Goal: Task Accomplishment & Management: Use online tool/utility

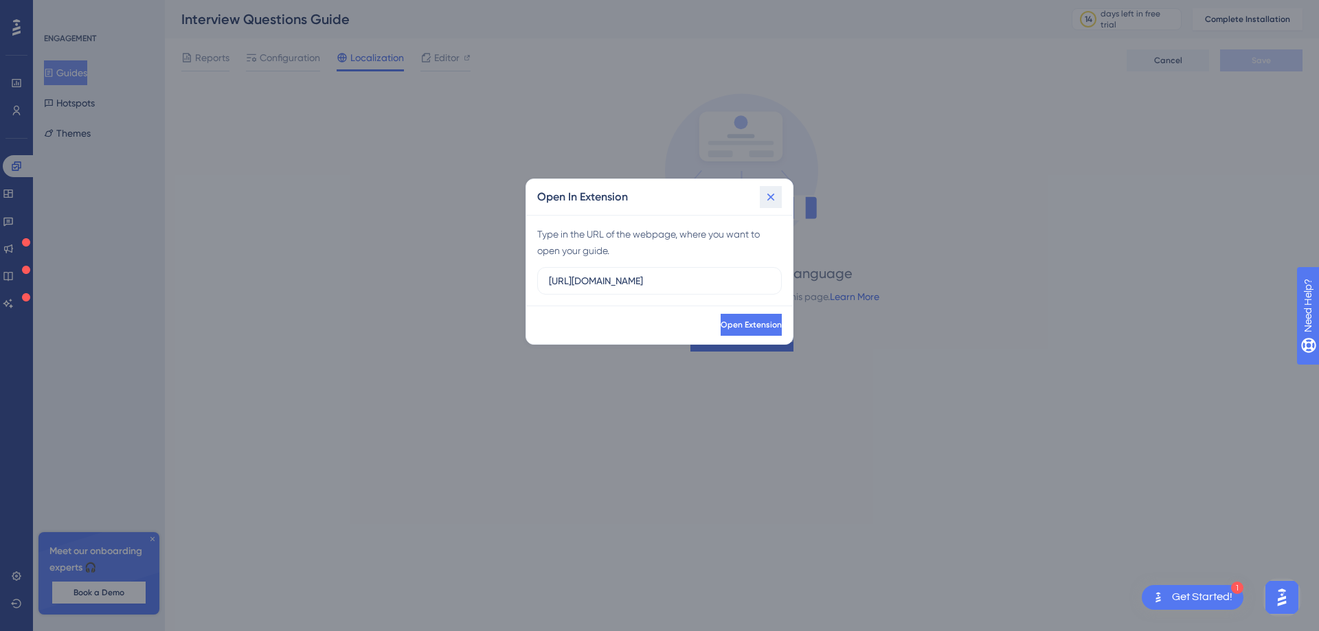
click at [773, 192] on icon at bounding box center [771, 197] width 14 height 14
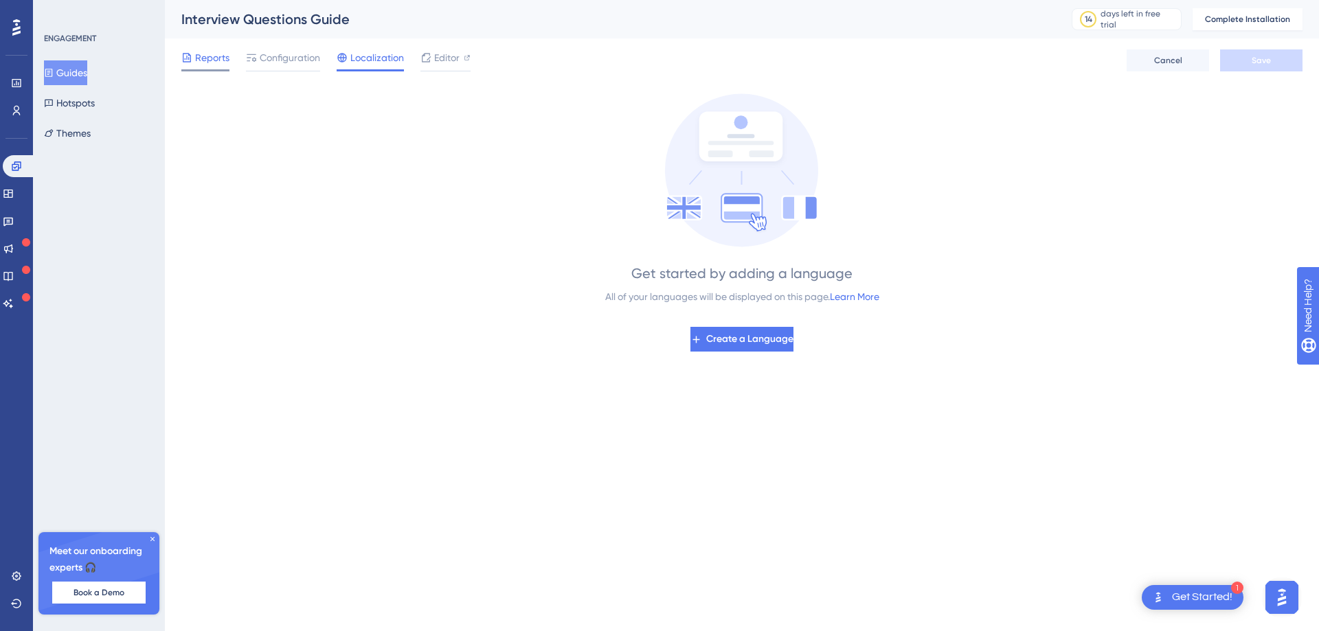
click at [209, 58] on span "Reports" at bounding box center [212, 57] width 34 height 16
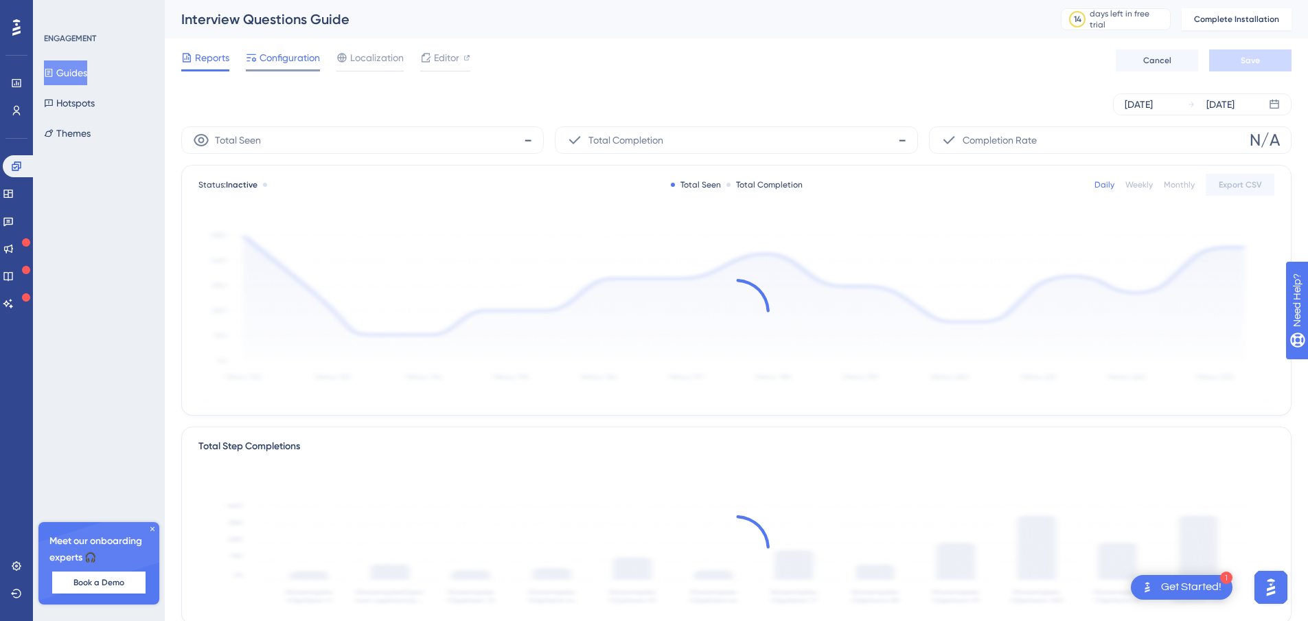
click at [280, 62] on span "Configuration" at bounding box center [290, 57] width 60 height 16
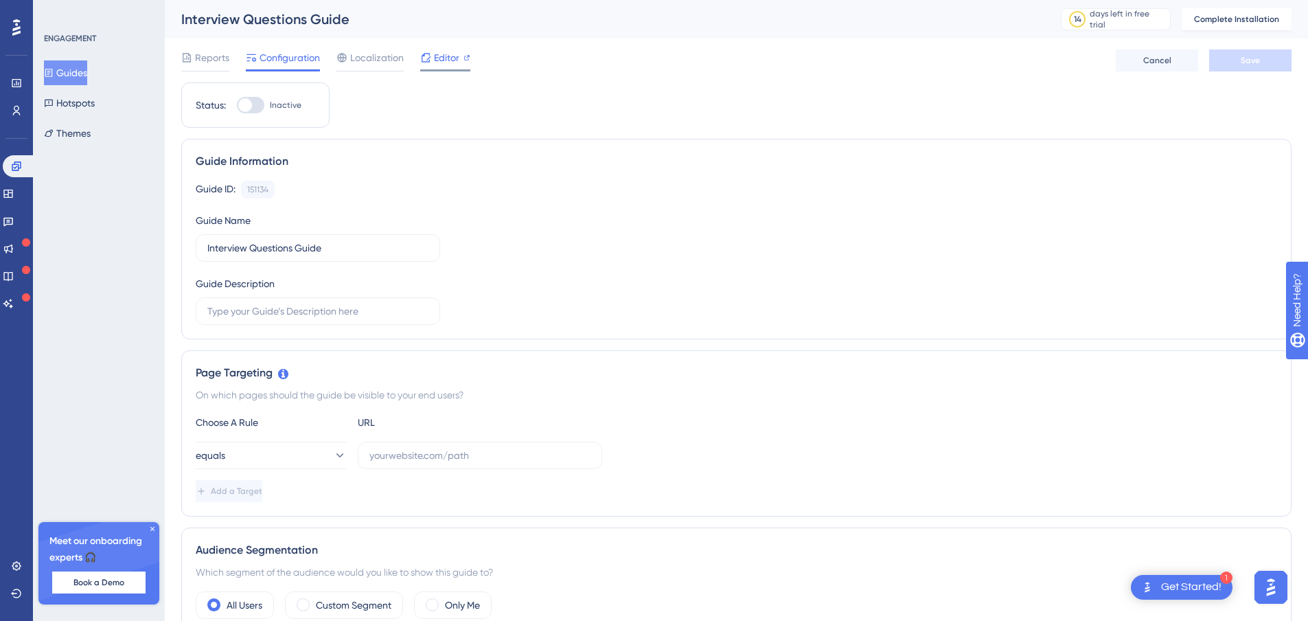
click at [453, 50] on span "Editor" at bounding box center [446, 57] width 25 height 16
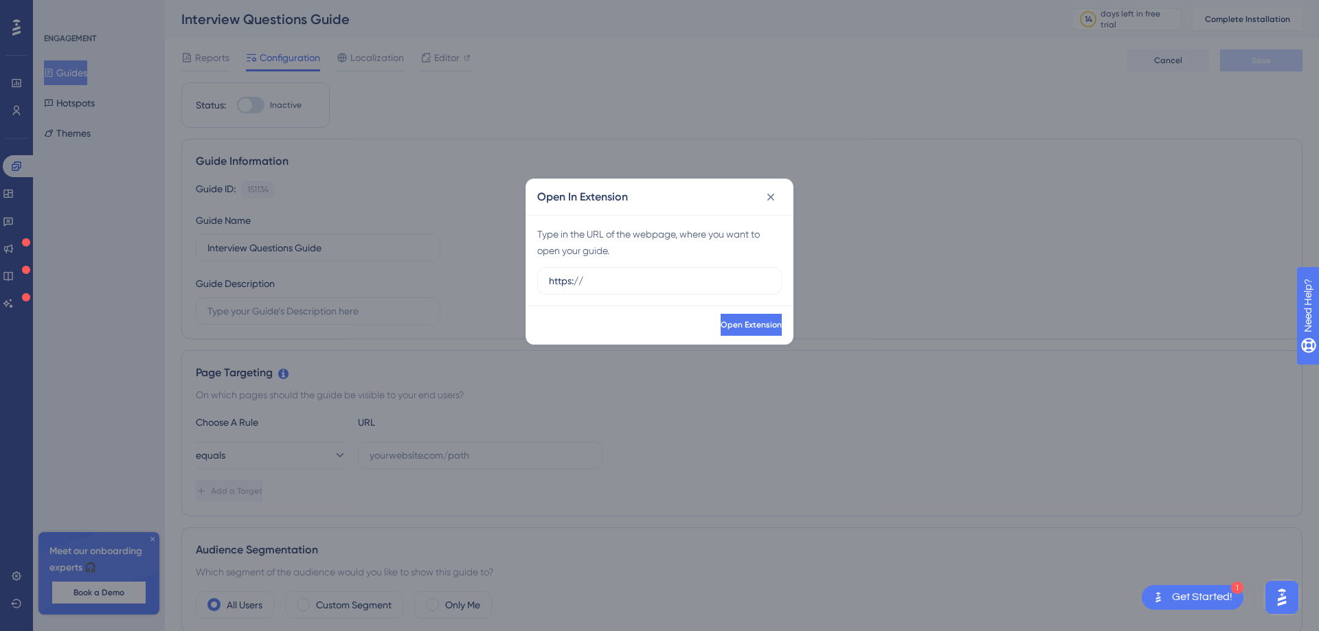
click at [578, 265] on div "Type in the URL of the webpage, where you want to open your guide. https://" at bounding box center [659, 260] width 267 height 91
click at [574, 282] on input "https://" at bounding box center [659, 280] width 221 height 15
paste input "drive.google.com/file/d/155EThE7dDDonbqC7yNLt8SeB4nEolip2/view?usp=drive_link"
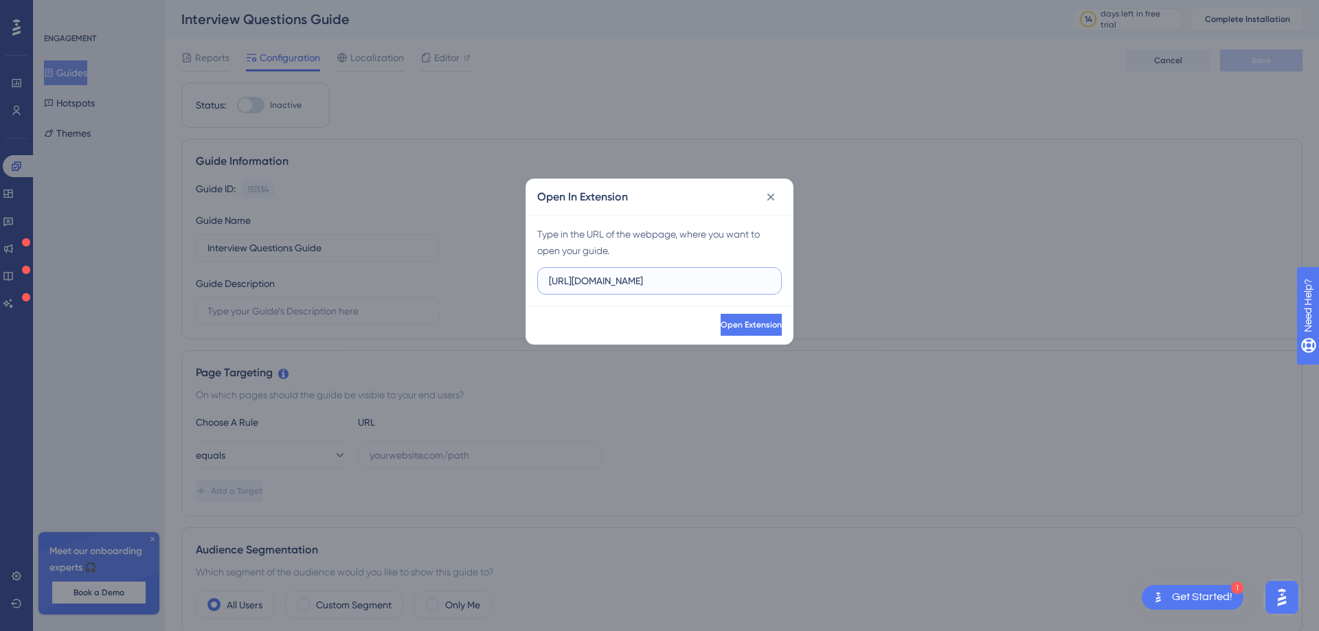
scroll to position [0, 188]
type input "https://drive.google.com/file/d/155EThE7dDDonbqC7yNLt8SeB4nEolip2/view?usp=driv…"
click at [721, 315] on button "Open Extension" at bounding box center [751, 325] width 61 height 22
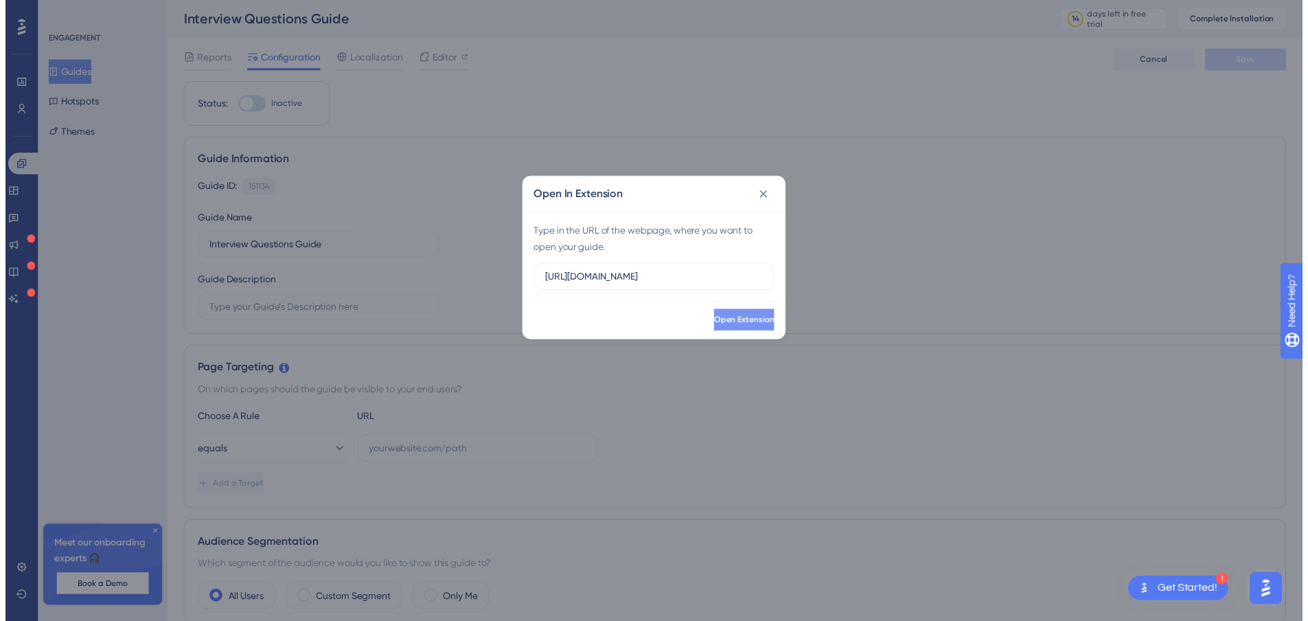
scroll to position [0, 0]
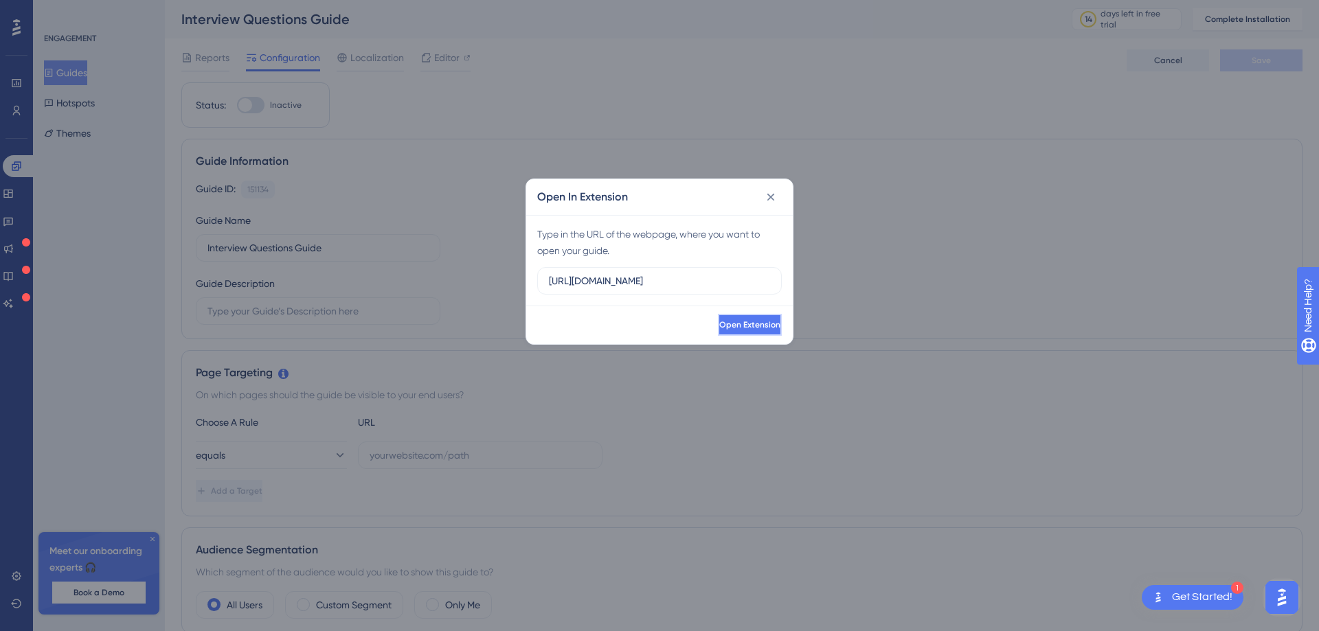
click at [718, 318] on button "Open Extension" at bounding box center [750, 325] width 64 height 22
click at [771, 197] on icon at bounding box center [771, 197] width 8 height 8
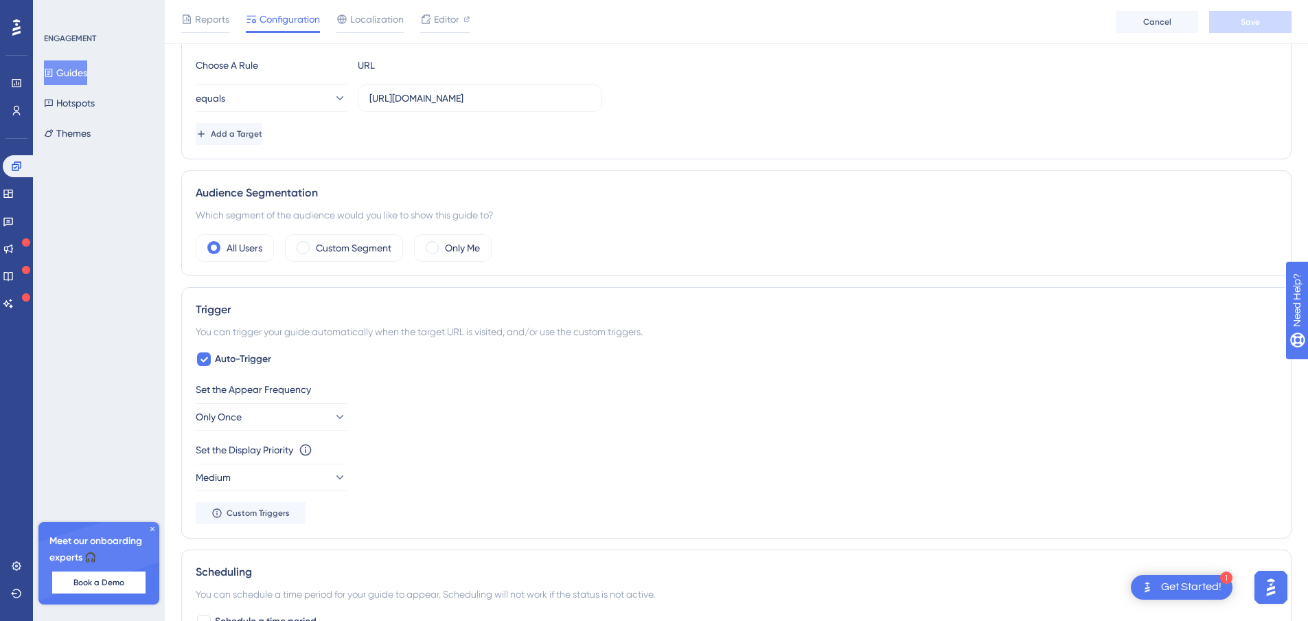
scroll to position [412, 0]
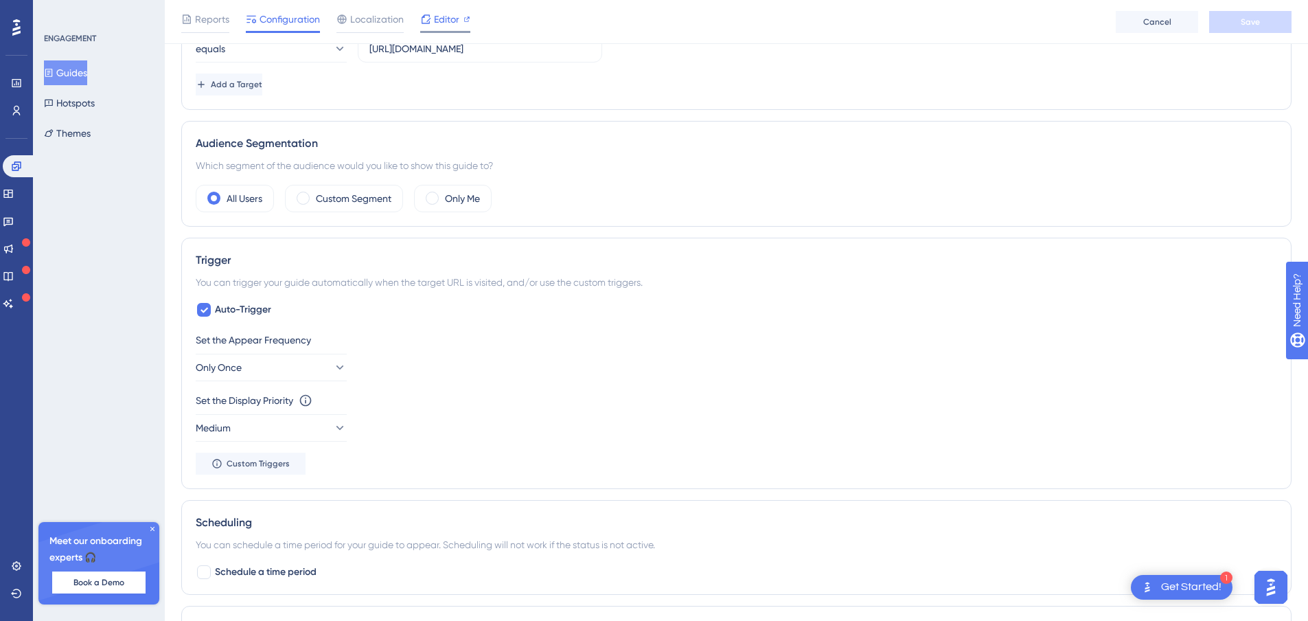
click at [436, 27] on span "Editor" at bounding box center [446, 19] width 25 height 16
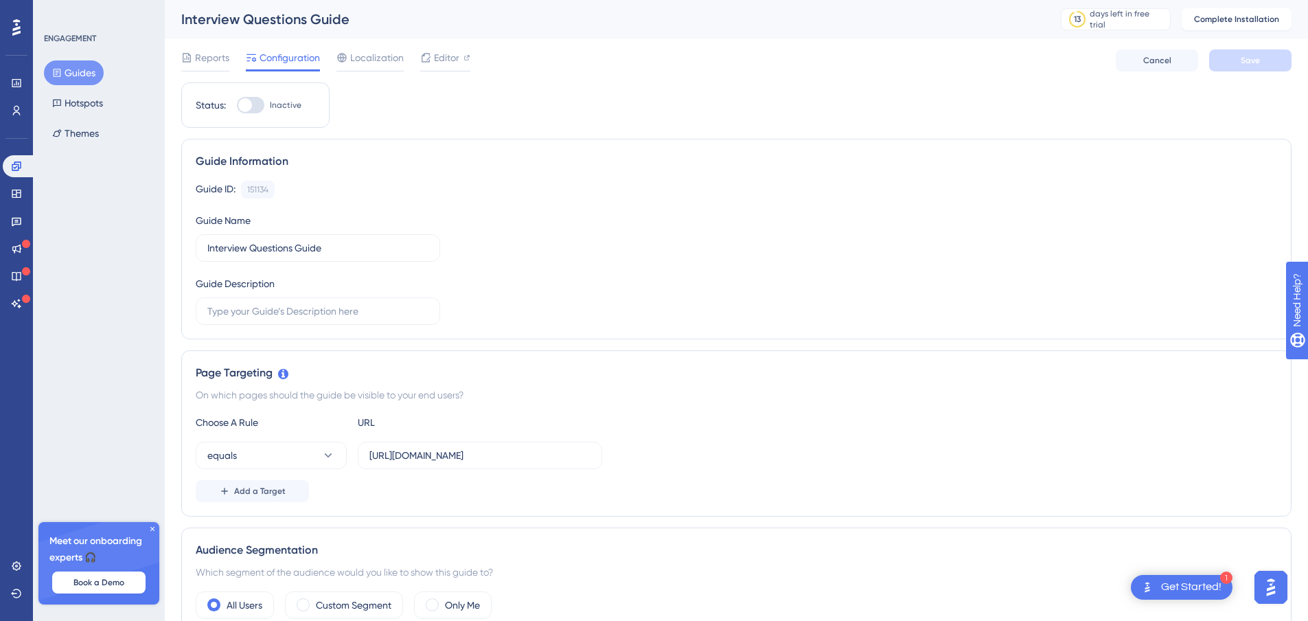
scroll to position [69, 0]
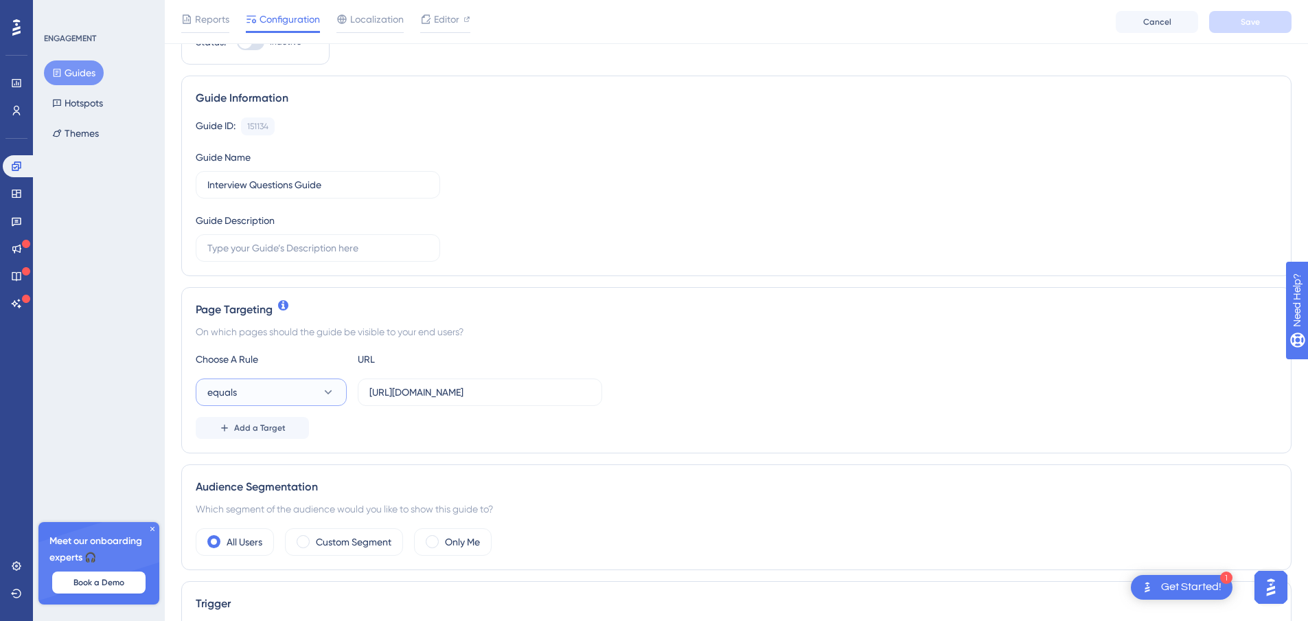
click at [319, 389] on button "equals" at bounding box center [271, 391] width 151 height 27
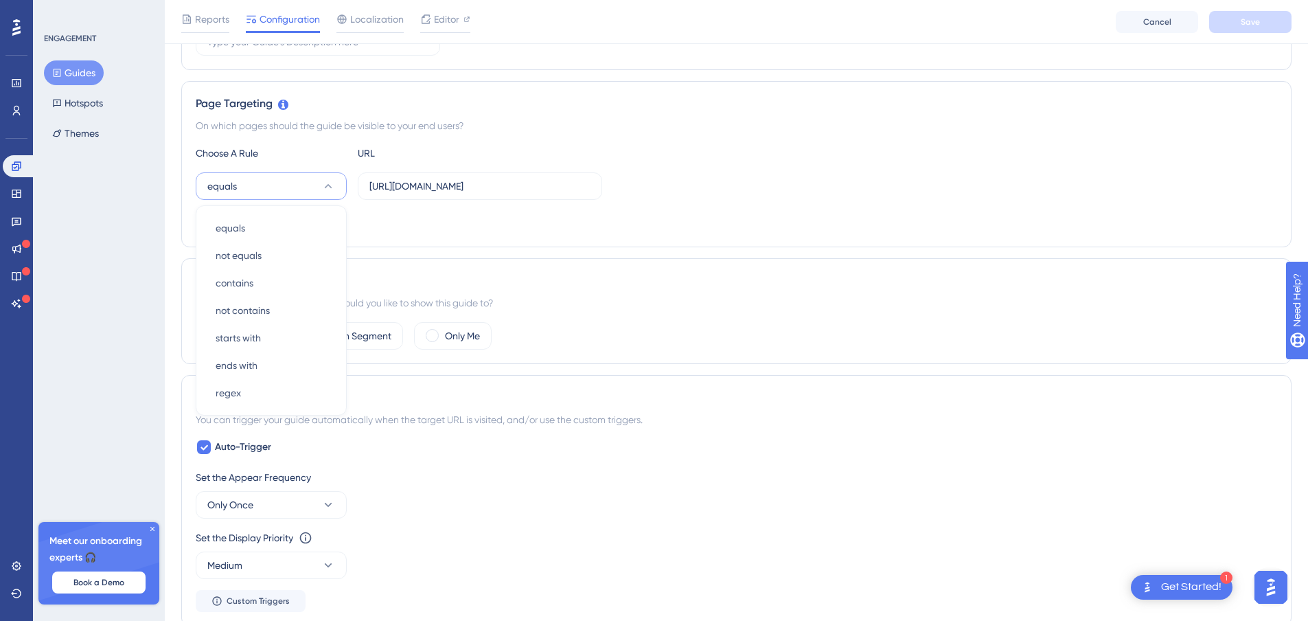
click at [426, 220] on div "Add a Target" at bounding box center [737, 222] width 1082 height 22
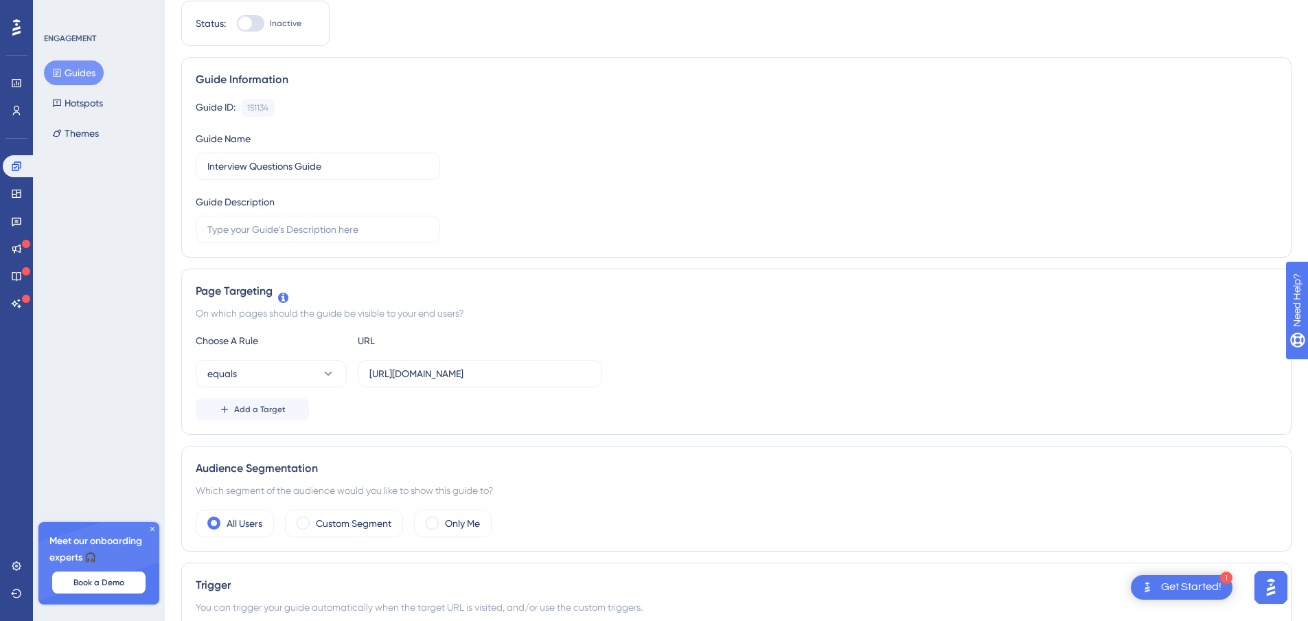
scroll to position [0, 0]
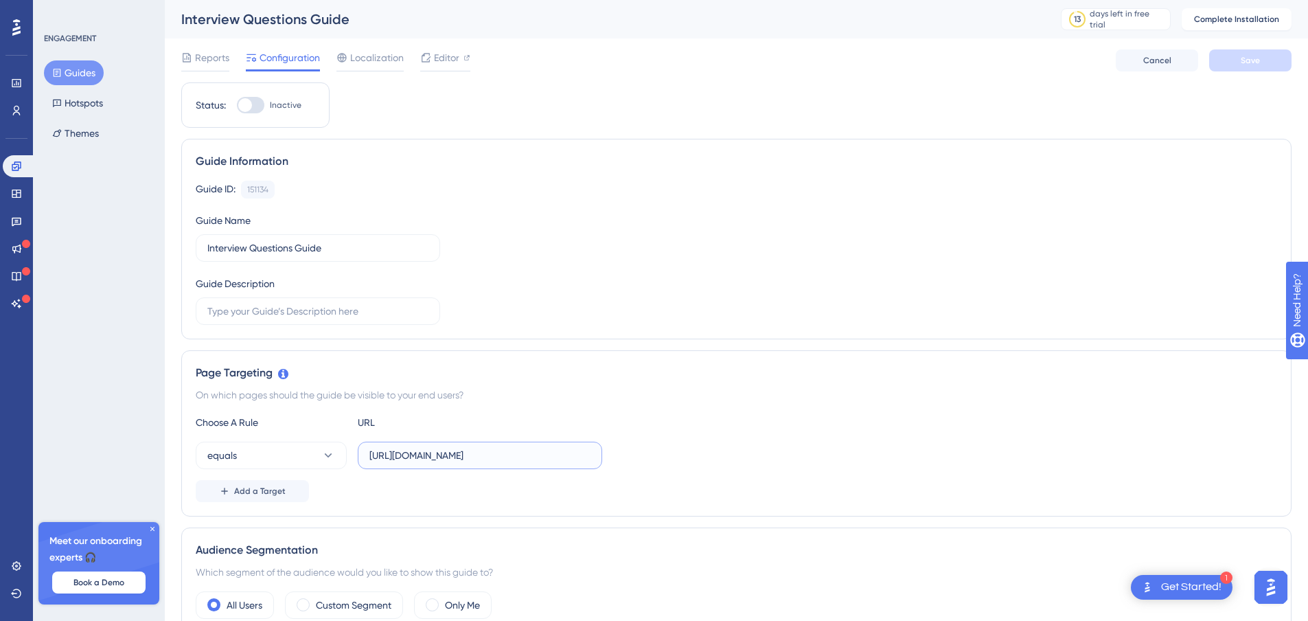
click at [425, 453] on input "https://docs.google.com/document/d/1DNteeFMjVfYjFqCaPAUliI5XtczL2TcJ0QToiCctpw4…" at bounding box center [480, 455] width 221 height 15
paste input "www.canva.com/design/DAGx8lR8V0o/AtQu1xiXRVKzL5r6ADDiBw/view?utm_content=DAGx8l…"
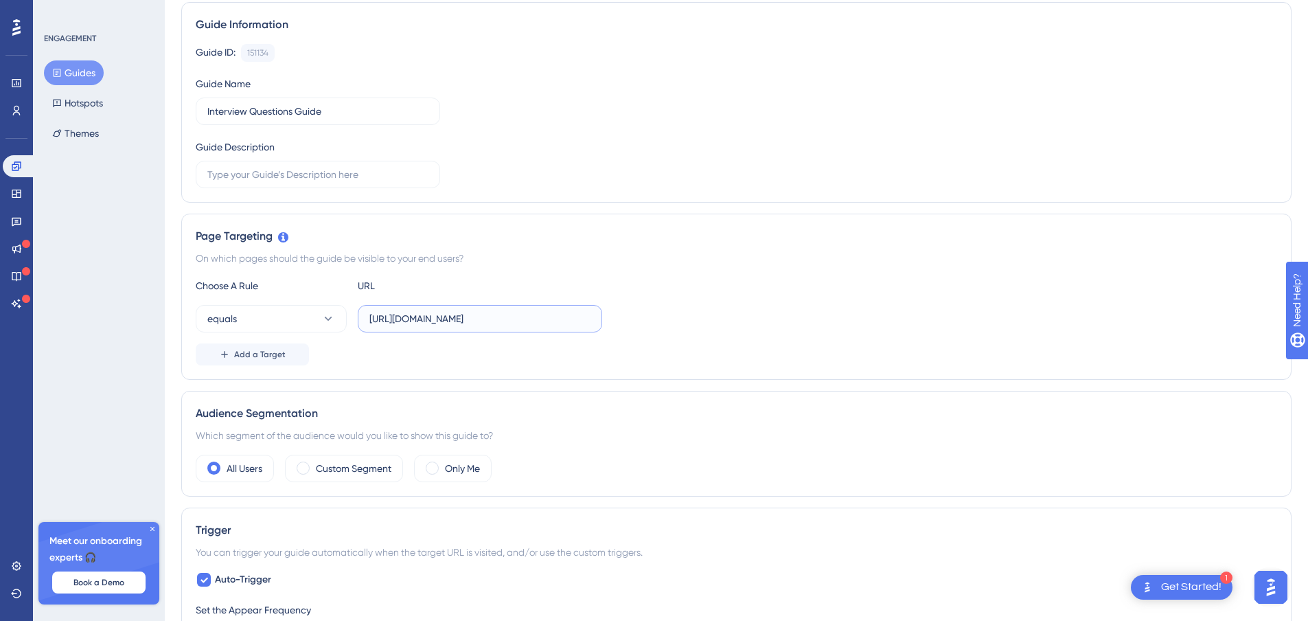
scroll to position [137, 0]
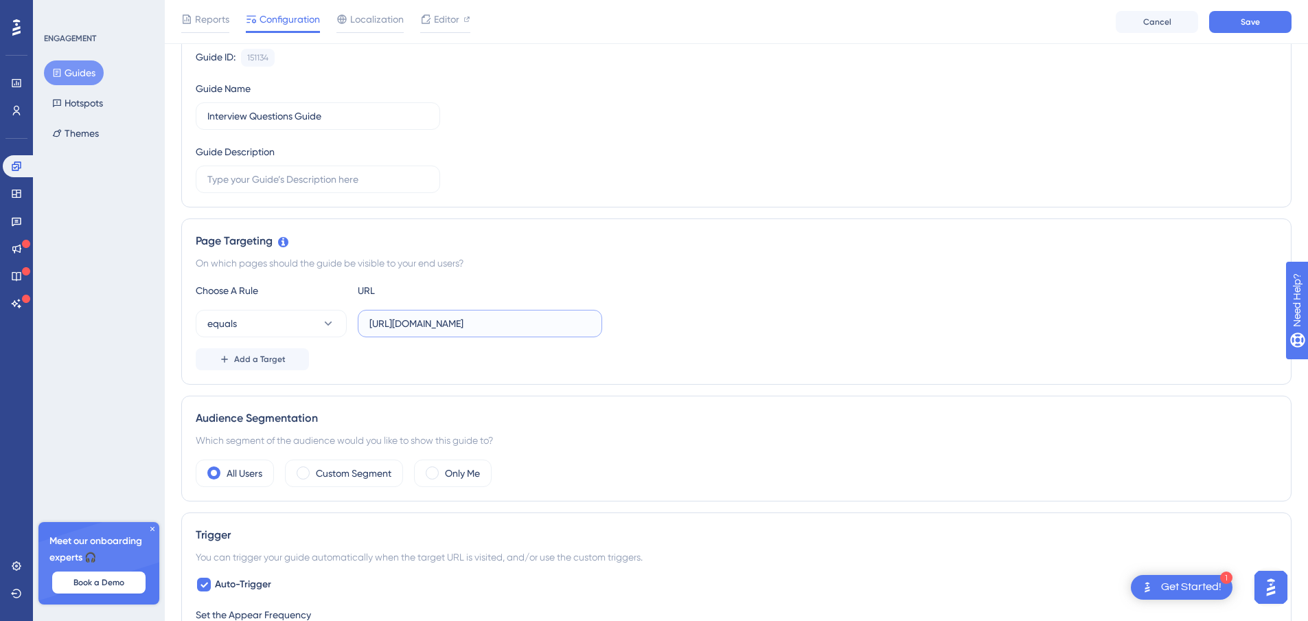
type input "https://www.canva.com/design/DAGx8lR8V0o/AtQu1xiXRVKzL5r6ADDiBw/view?utm_conten…"
click at [819, 356] on div "Add a Target" at bounding box center [737, 359] width 1082 height 22
click at [1234, 26] on button "Save" at bounding box center [1251, 22] width 82 height 22
click at [1043, 282] on div "Choose A Rule URL" at bounding box center [737, 290] width 1082 height 16
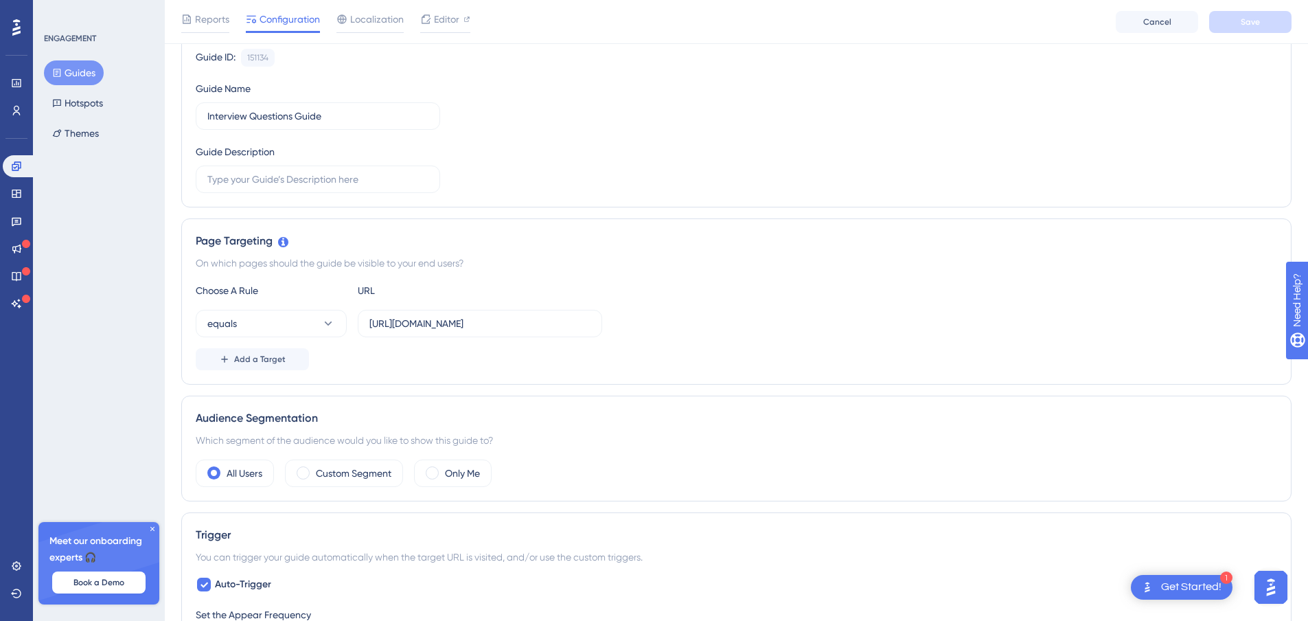
click at [80, 71] on button "Guides" at bounding box center [74, 72] width 60 height 25
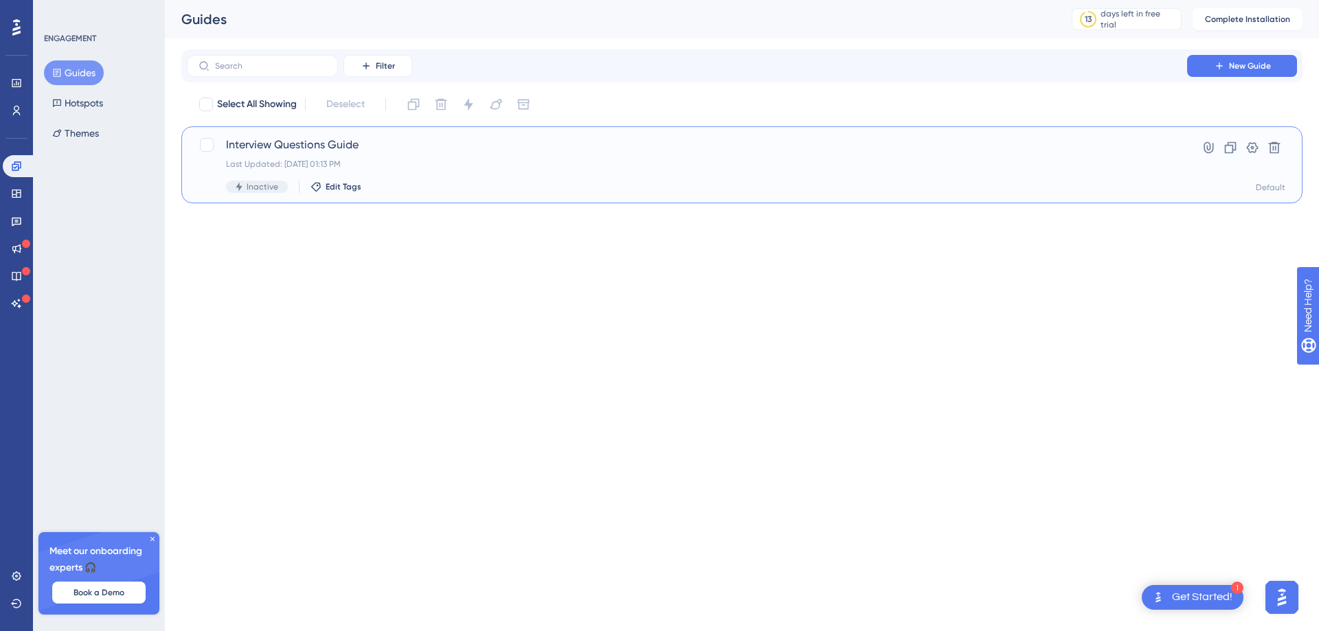
click at [705, 160] on div "Last Updated: Sep 03 2025, 01:13 PM" at bounding box center [687, 164] width 922 height 11
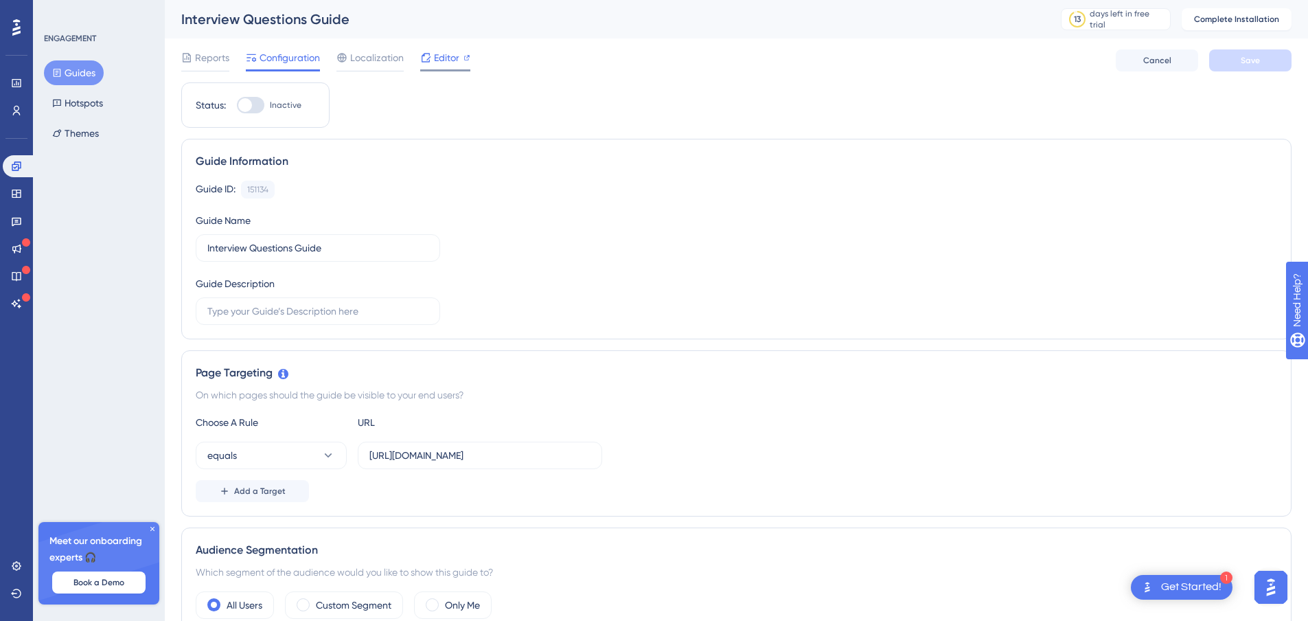
click at [438, 58] on span "Editor" at bounding box center [446, 57] width 25 height 16
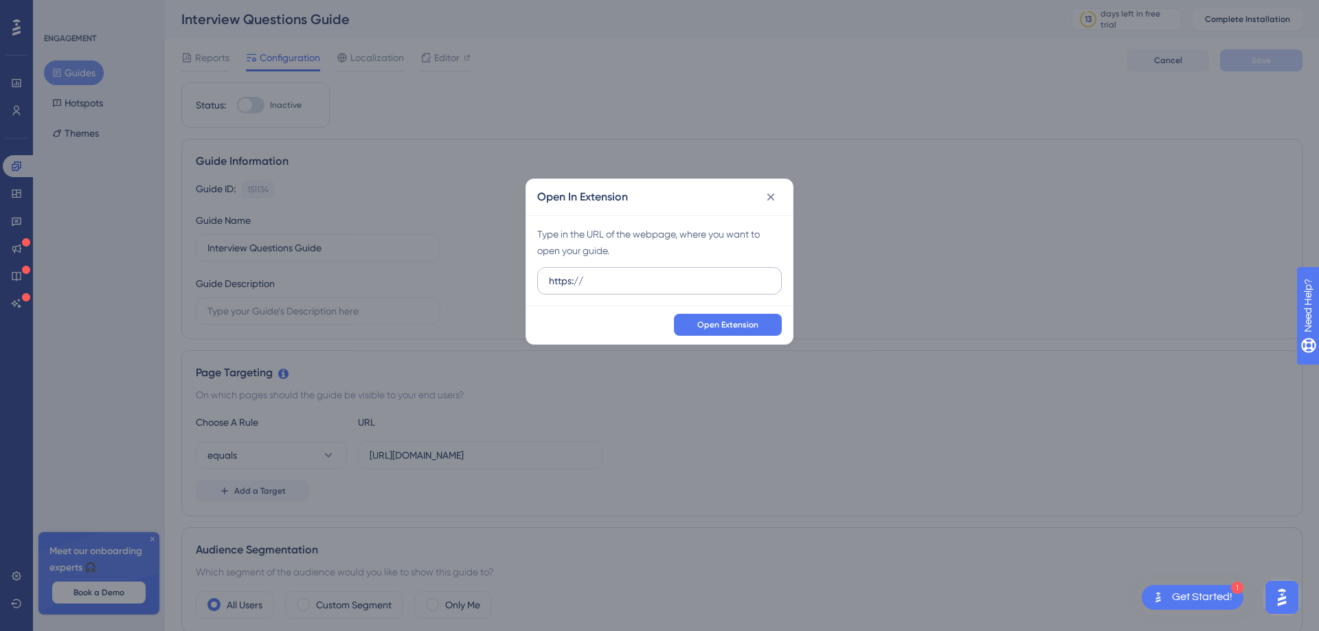
click at [607, 283] on input "https://" at bounding box center [659, 280] width 221 height 15
type input "https://www.canva.com/design/DAGx8lR8V0o/AtQu1xiXRVKzL5r6ADDiBw/view?utm_conten…"
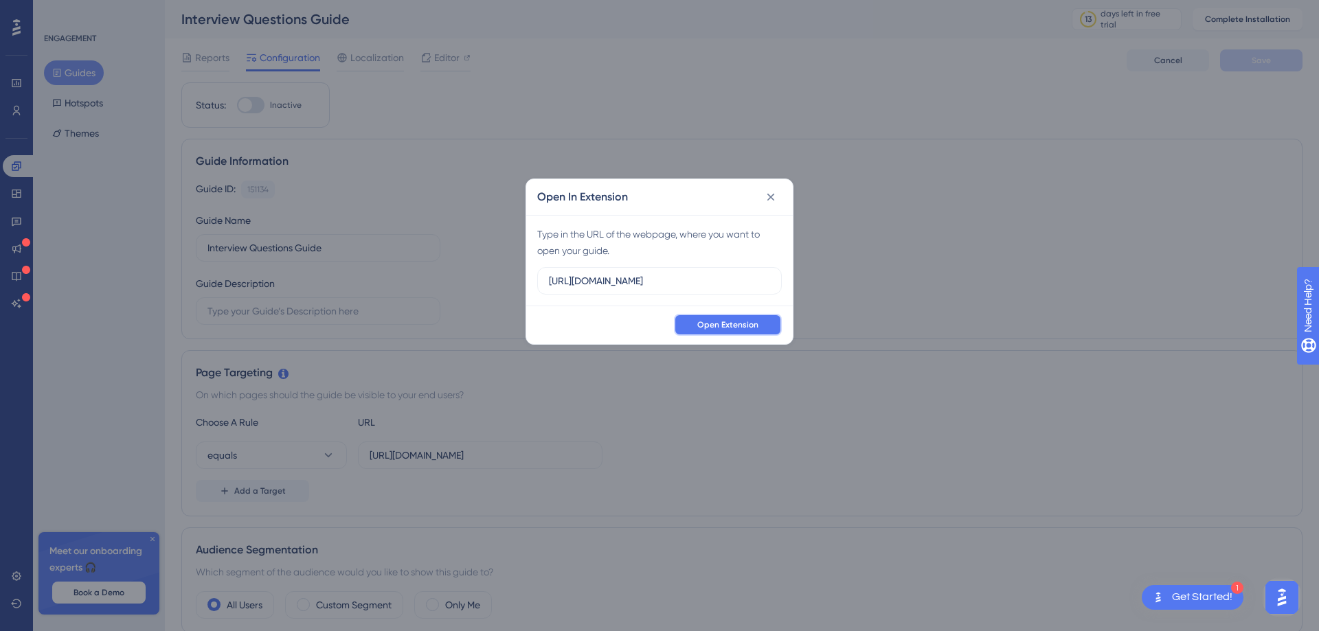
click at [707, 324] on span "Open Extension" at bounding box center [727, 324] width 61 height 11
click at [619, 293] on label "https://" at bounding box center [659, 280] width 245 height 27
click at [619, 288] on input "https://" at bounding box center [659, 280] width 221 height 15
click at [619, 293] on label "https://" at bounding box center [659, 280] width 245 height 27
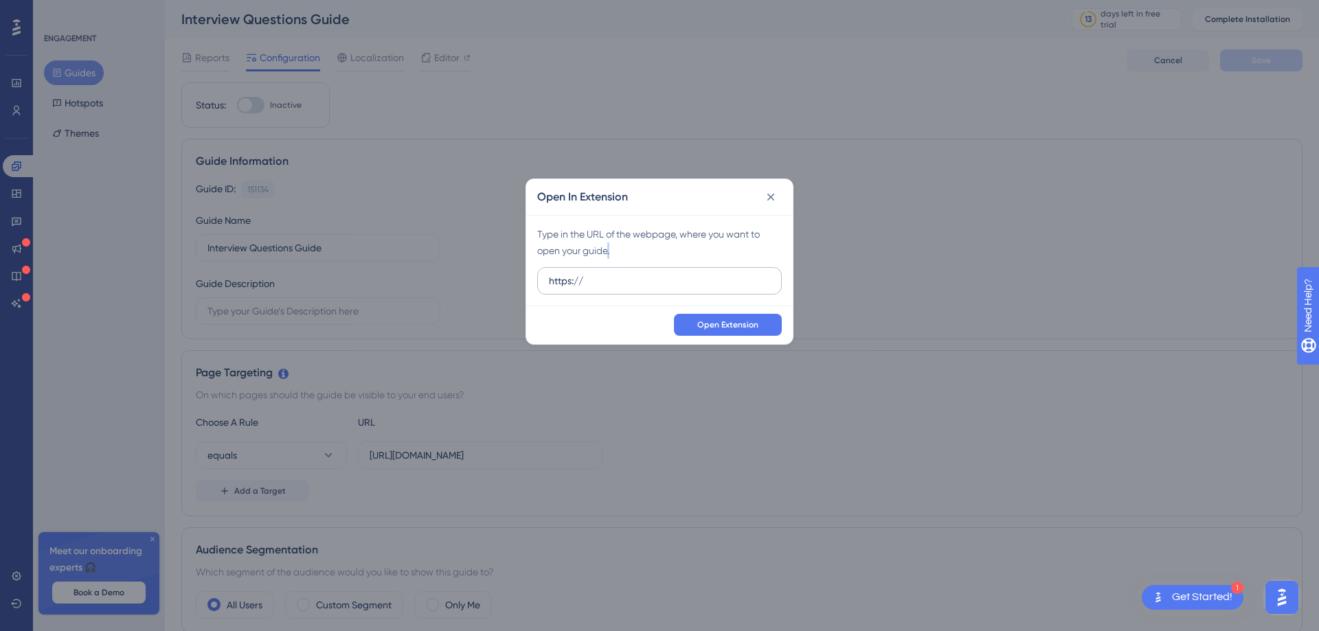
click at [619, 288] on input "https://" at bounding box center [659, 280] width 221 height 15
click at [619, 293] on label "https://" at bounding box center [659, 280] width 245 height 27
click at [619, 288] on input "https://" at bounding box center [659, 280] width 221 height 15
drag, startPoint x: 619, startPoint y: 293, endPoint x: 558, endPoint y: 282, distance: 62.2
click at [555, 271] on label "https://" at bounding box center [659, 280] width 245 height 27
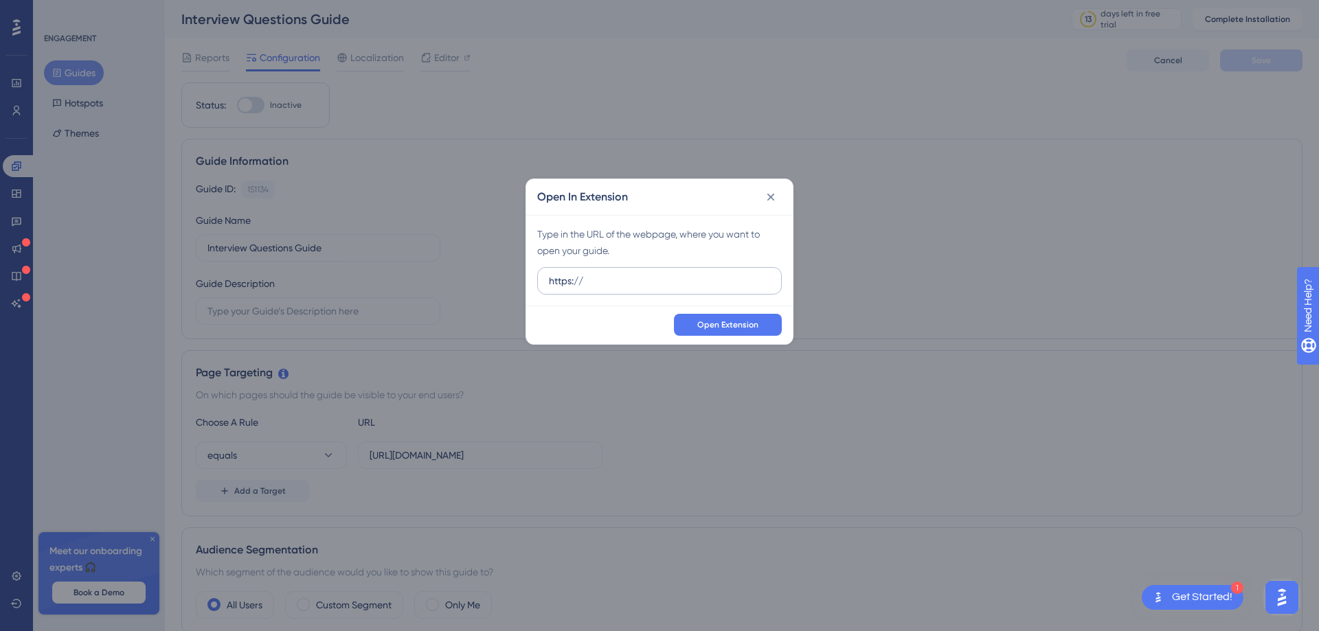
click at [555, 273] on input "https://" at bounding box center [659, 280] width 221 height 15
click at [565, 282] on input "https://" at bounding box center [659, 280] width 221 height 15
paste input "www.canva.com/design/DAGx8lR8V0o/4Uwulnsj0ku4oKy2A5qNIA/edit?utm_content=DAGx8l…"
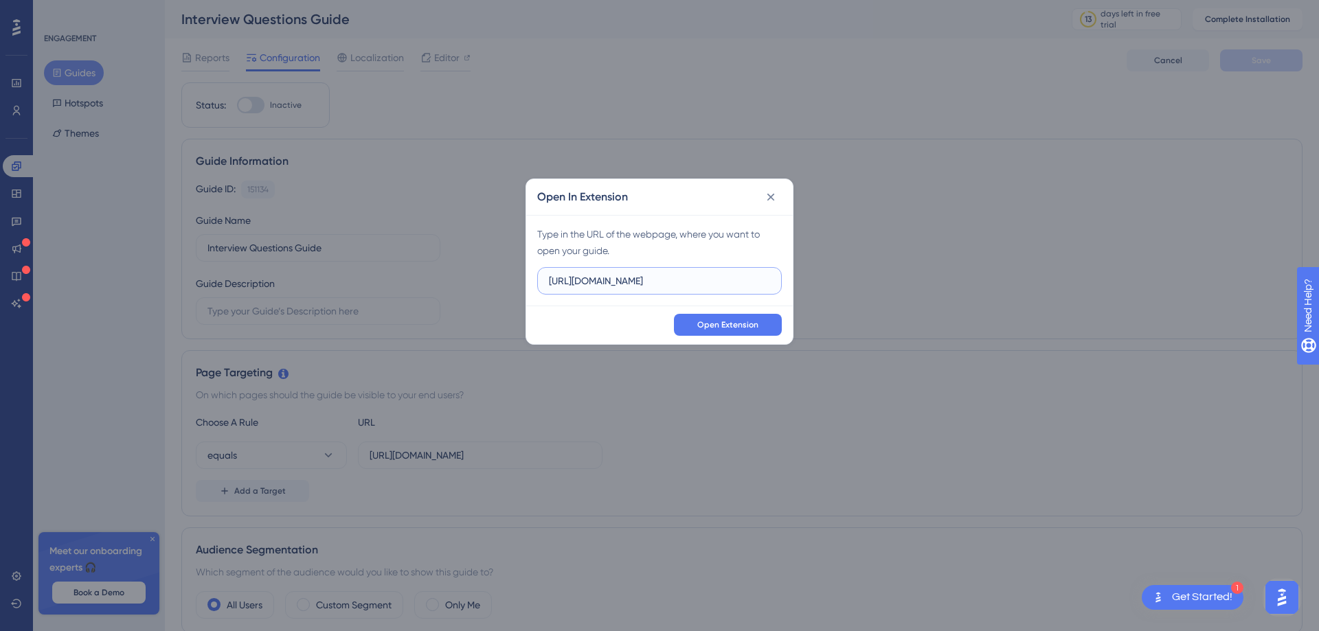
scroll to position [0, 592]
click at [711, 320] on span "Open Extension" at bounding box center [727, 324] width 61 height 11
click at [698, 331] on button "Open Extension" at bounding box center [728, 325] width 108 height 22
click at [635, 283] on input "https://www.canva.com/design/DAGx8lR8V0o/4Uwulnsj0ku4oKy2A5qNIA/edit?utm_conten…" at bounding box center [659, 280] width 221 height 15
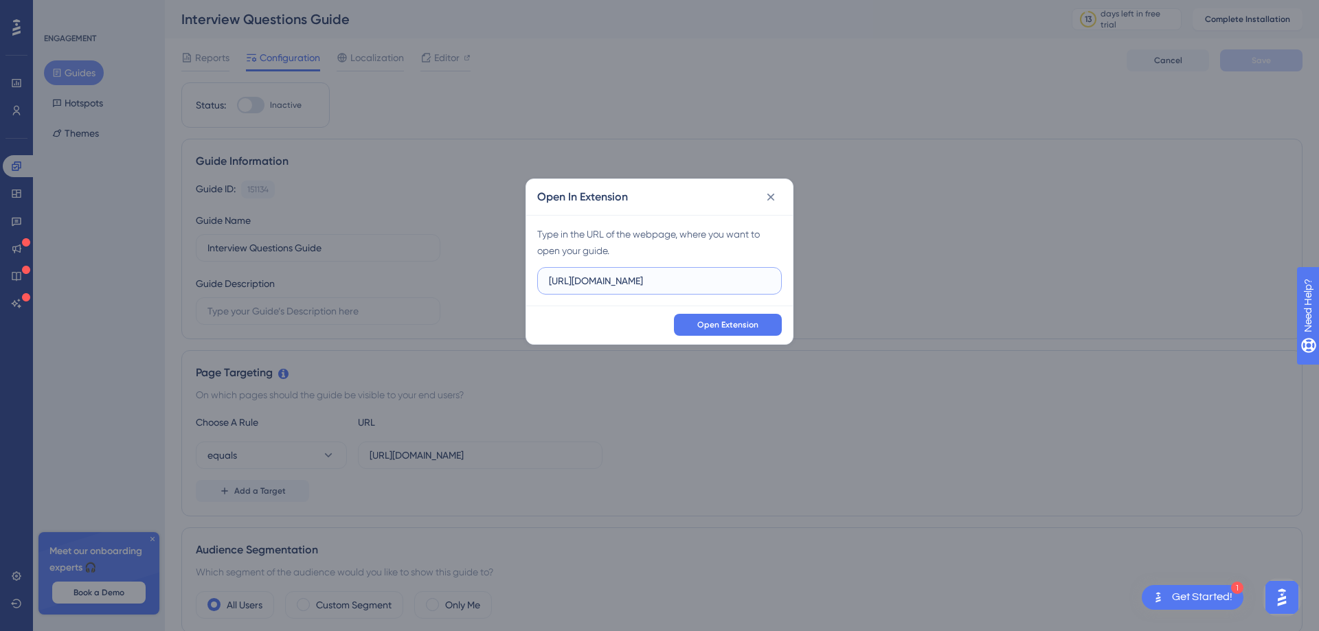
click at [635, 283] on input "https://www.canva.com/design/DAGx8lR8V0o/4Uwulnsj0ku4oKy2A5qNIA/edit?utm_conten…" at bounding box center [659, 280] width 221 height 15
paste input "AtQu1xiXRVKzL5r6ADDiBw/view?utm_content=DAGx8lR8V0o&utm_campaign=designshare&ut…"
type input "https://www.canva.com/design/DAGx8lR8V0o/AtQu1xiXRVKzL5r6ADDiBw/view?utm_conten…"
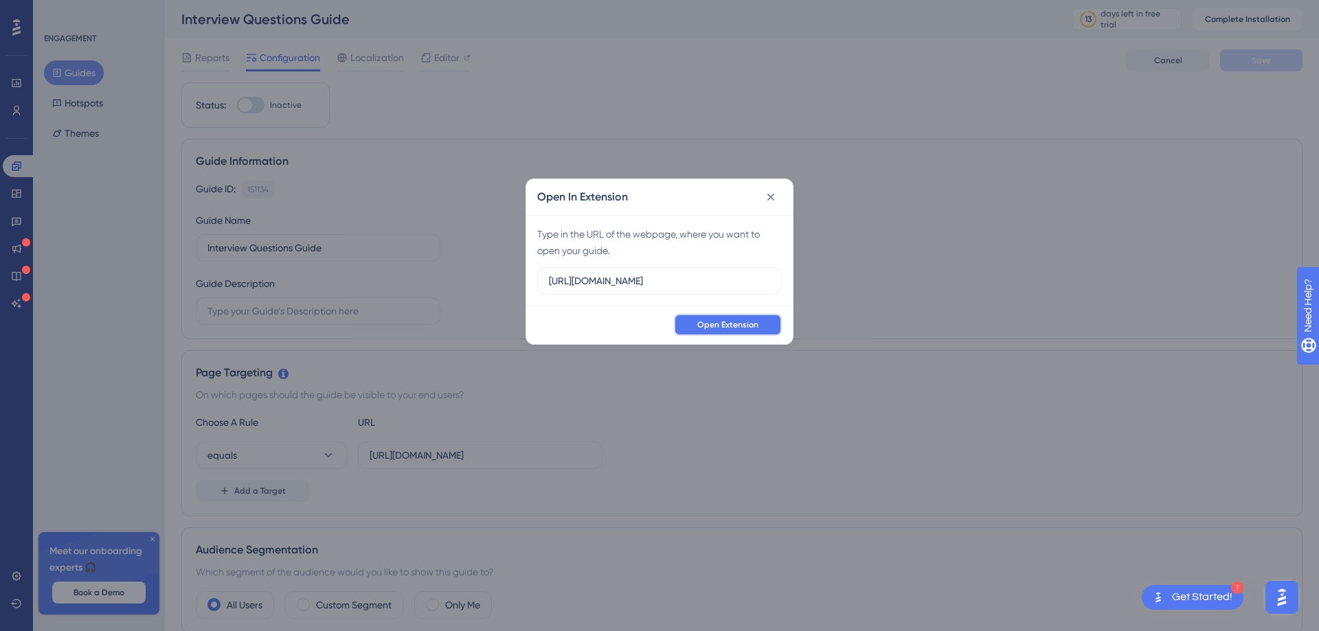
click at [714, 324] on span "Open Extension" at bounding box center [727, 324] width 61 height 11
click at [606, 277] on input "https://" at bounding box center [659, 280] width 221 height 15
